Goal: Navigation & Orientation: Understand site structure

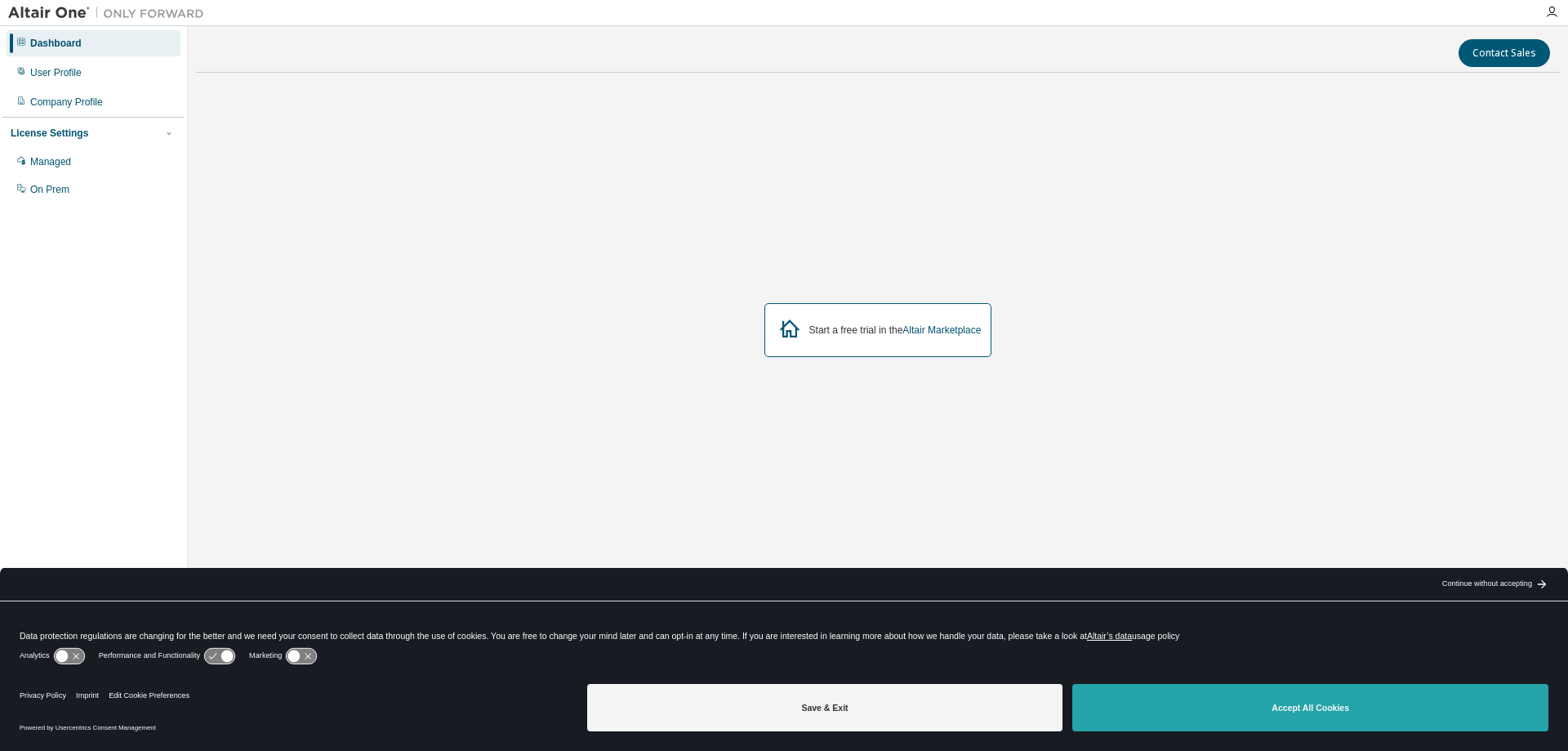
click at [1222, 702] on button "Accept All Cookies" at bounding box center [1309, 707] width 476 height 47
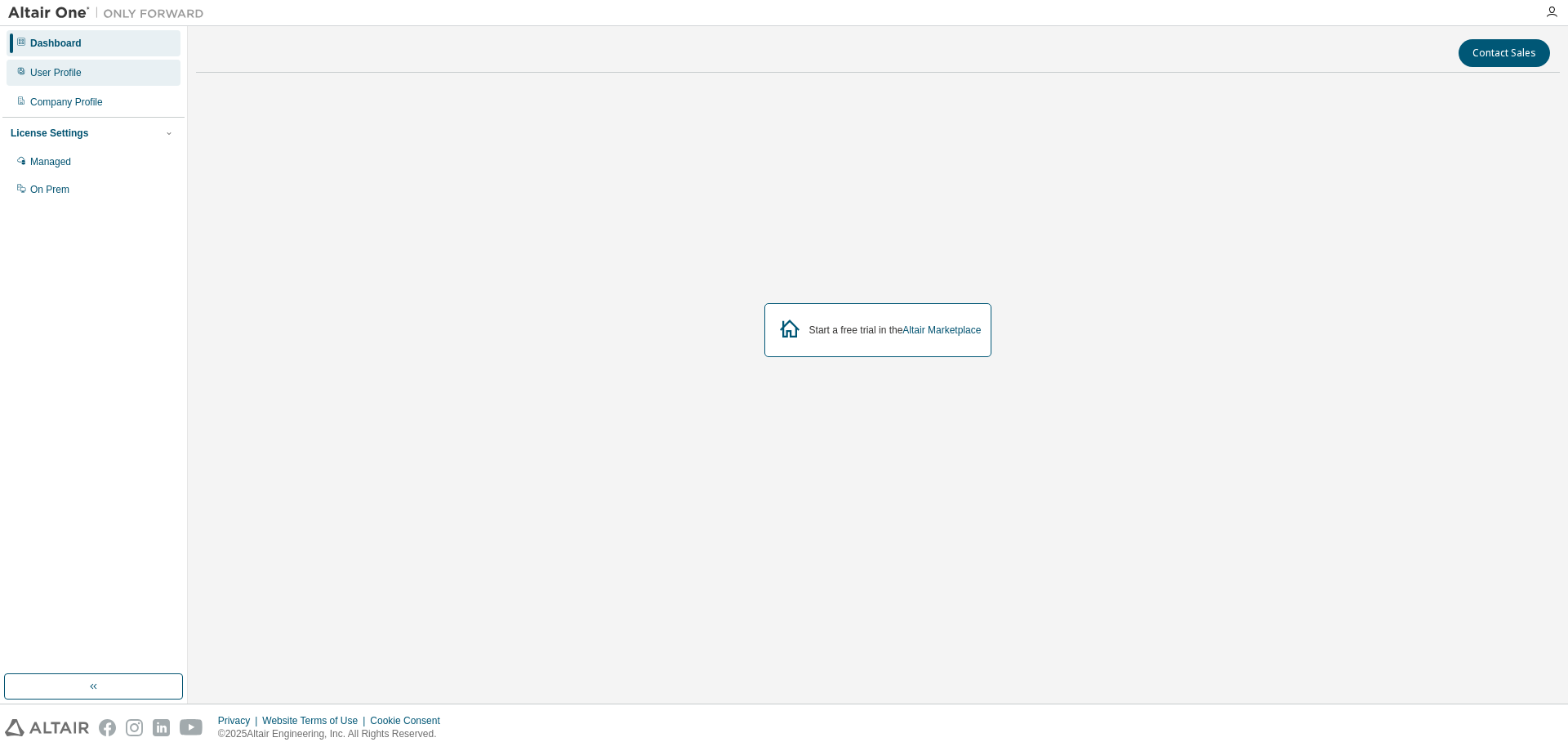
click at [59, 82] on div "User Profile" at bounding box center [93, 72] width 174 height 26
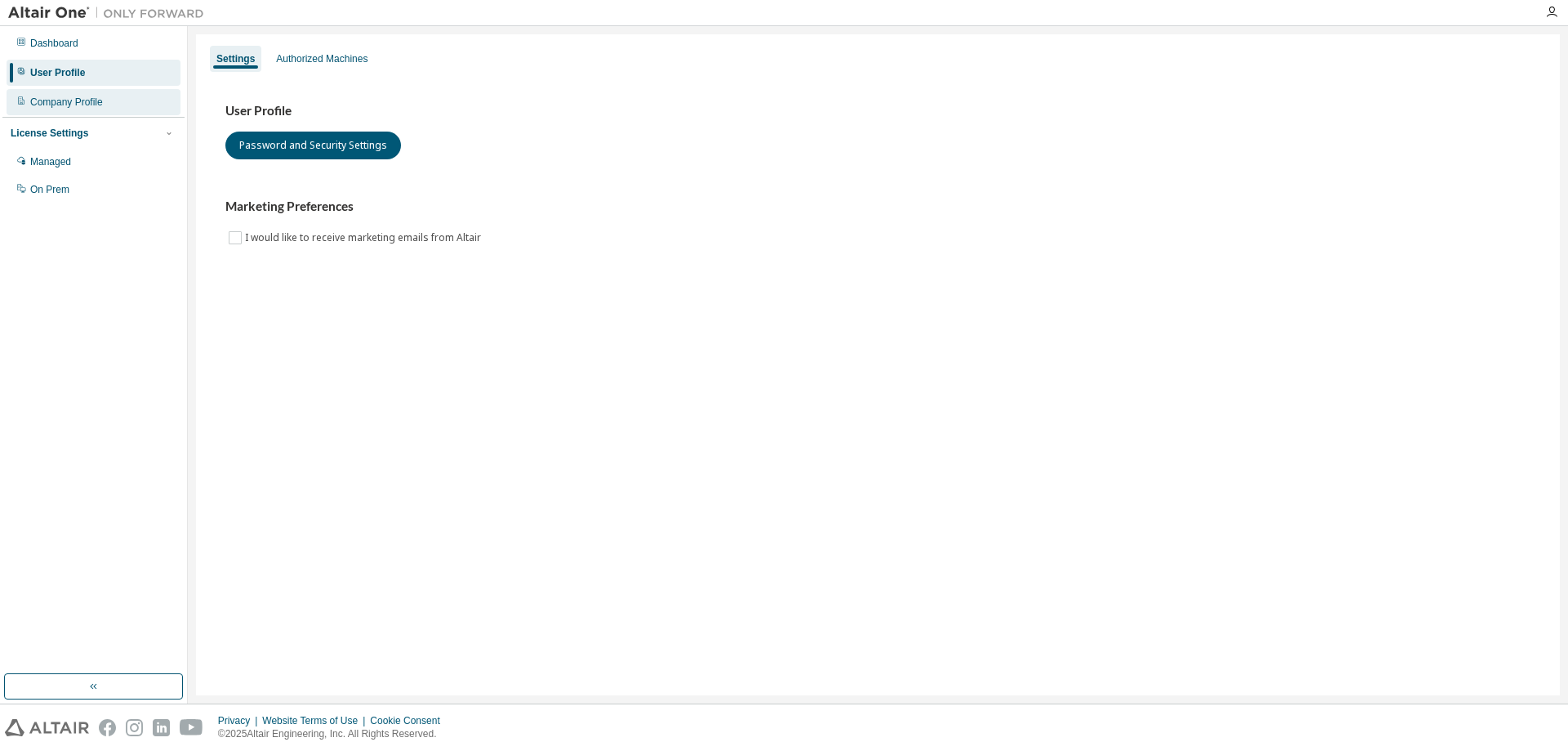
click at [73, 101] on div "Company Profile" at bounding box center [66, 102] width 72 height 13
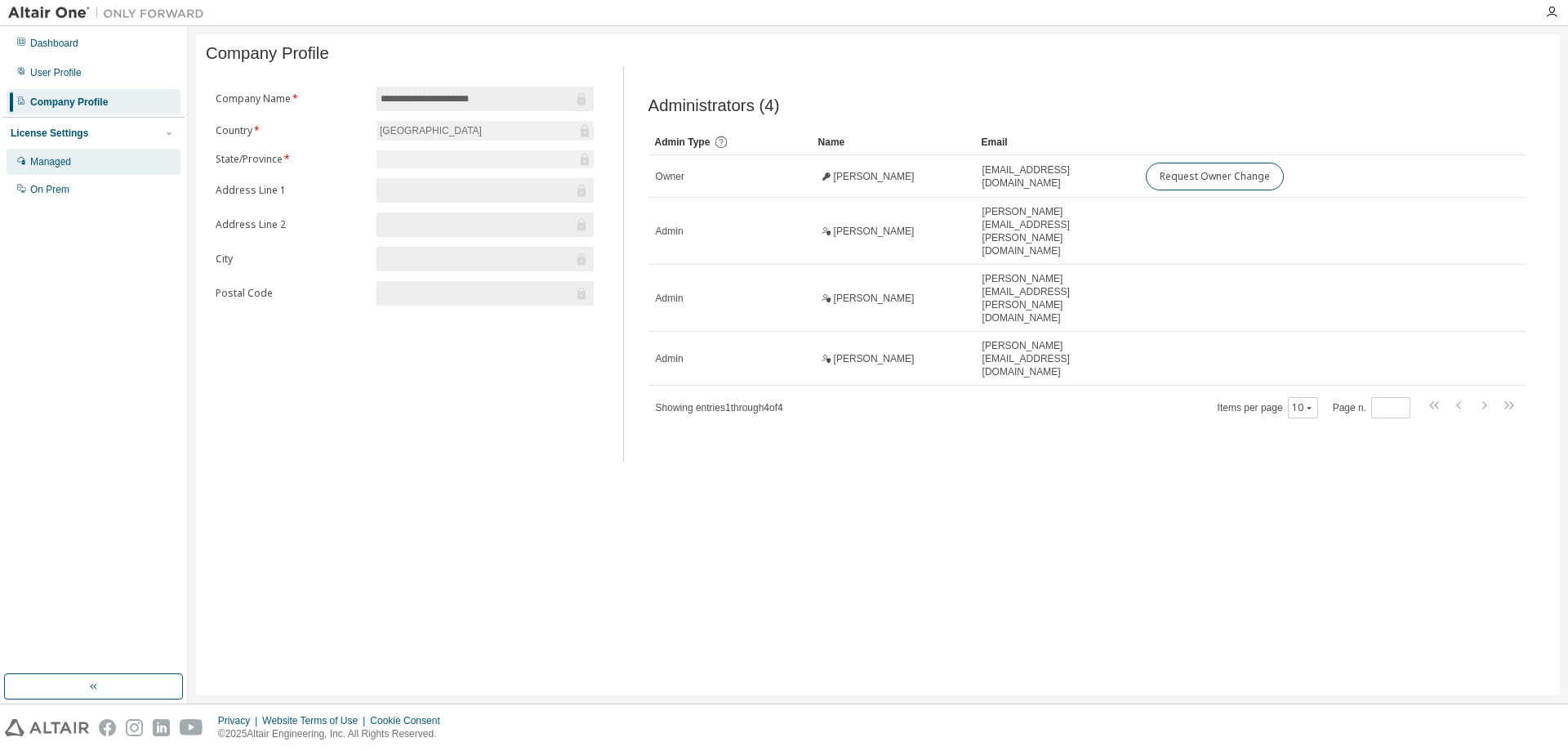
click at [62, 163] on div "Managed" at bounding box center [51, 162] width 41 height 13
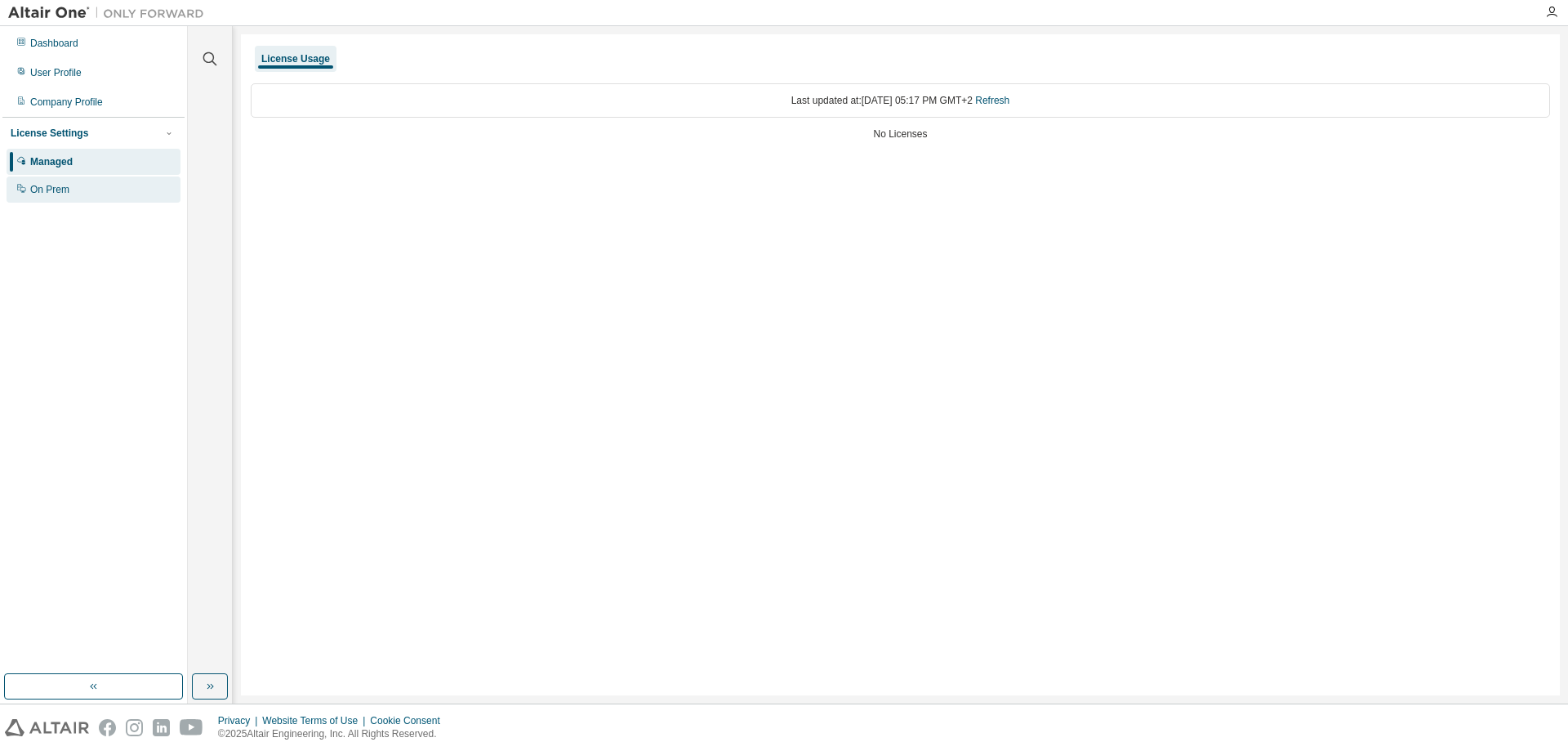
click at [70, 192] on div "On Prem" at bounding box center [50, 189] width 39 height 13
